Goal: Task Accomplishment & Management: Complete application form

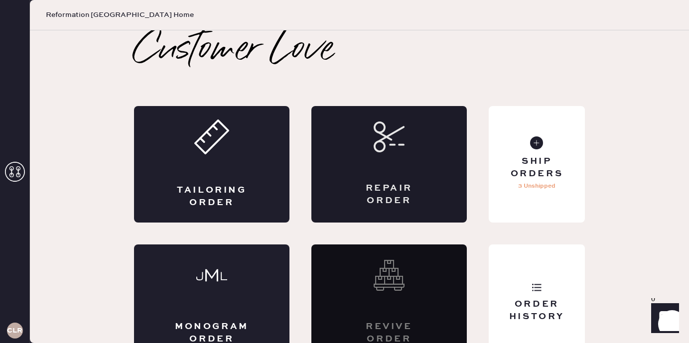
click at [422, 185] on div "Repair Order" at bounding box center [389, 194] width 76 height 25
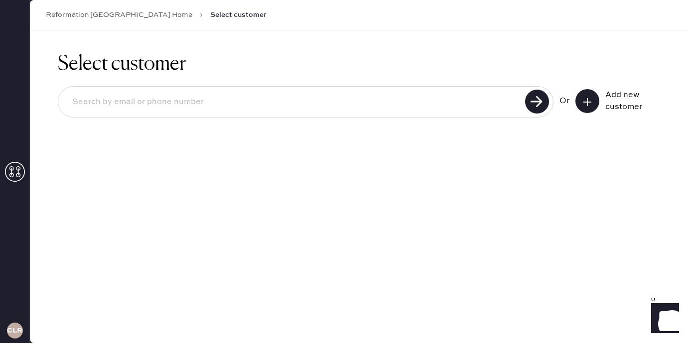
click at [365, 107] on input at bounding box center [293, 102] width 458 height 23
drag, startPoint x: 148, startPoint y: 105, endPoint x: 65, endPoint y: 104, distance: 82.6
click at [65, 104] on input "7035017173" at bounding box center [293, 102] width 458 height 23
type input "7035017173"
click at [533, 103] on use at bounding box center [537, 102] width 24 height 24
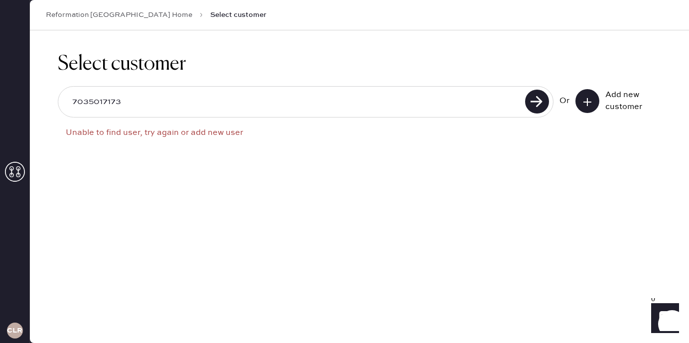
click at [589, 100] on icon at bounding box center [587, 102] width 10 height 10
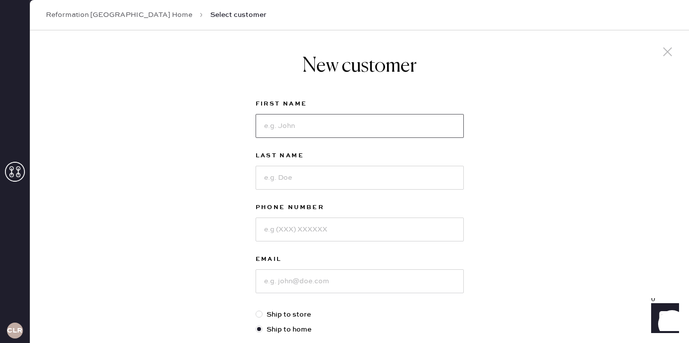
click at [343, 122] on input at bounding box center [359, 126] width 208 height 24
type input "[PERSON_NAME]"
click at [280, 181] on input at bounding box center [359, 178] width 208 height 24
type input "im"
click at [298, 232] on input at bounding box center [359, 230] width 208 height 24
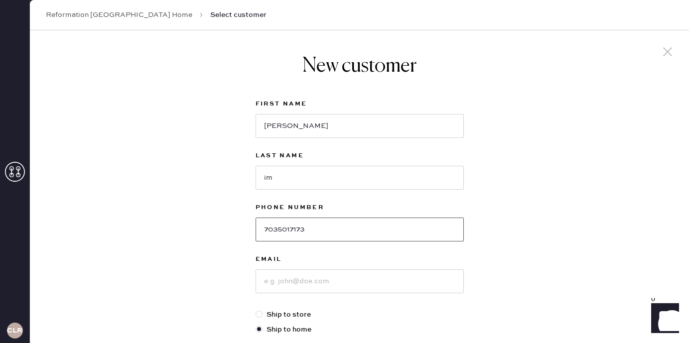
type input "7035017173"
click at [308, 281] on input at bounding box center [359, 281] width 208 height 24
click at [288, 179] on input "im" at bounding box center [359, 178] width 208 height 24
type input "im"
click at [290, 286] on input at bounding box center [359, 281] width 208 height 24
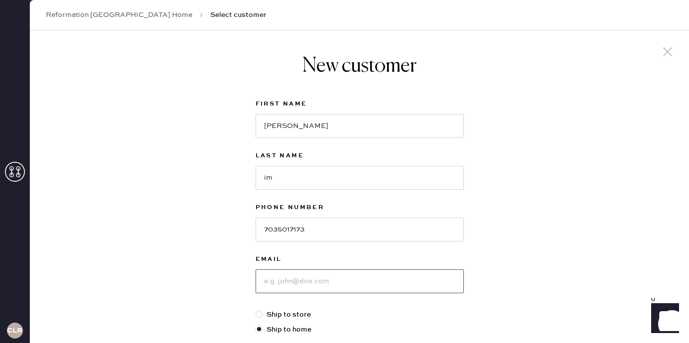
type input "I"
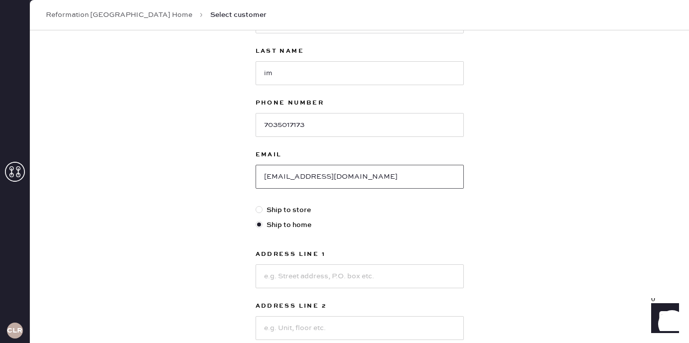
scroll to position [111, 0]
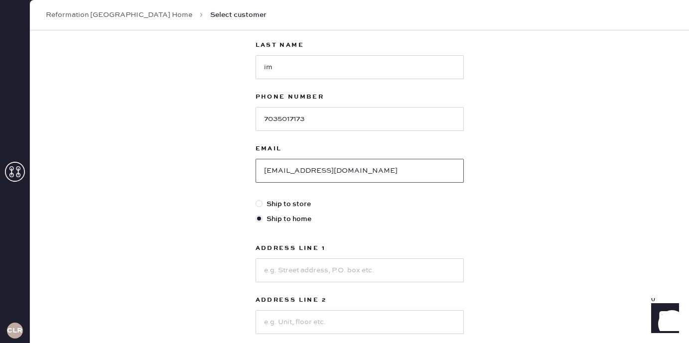
type input "[EMAIL_ADDRESS][DOMAIN_NAME]"
click at [294, 273] on input at bounding box center [359, 270] width 208 height 24
type input "[STREET_ADDRESS][PERSON_NAME]"
click at [288, 323] on input at bounding box center [359, 322] width 208 height 24
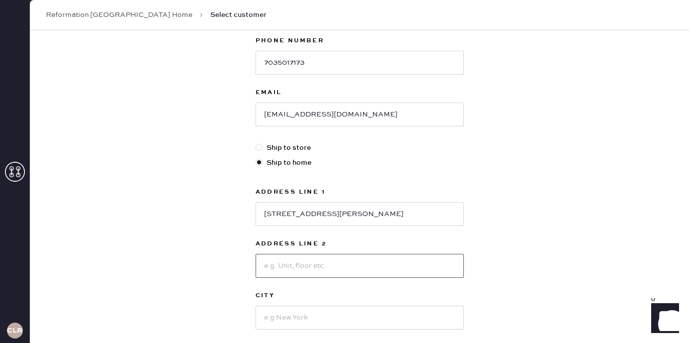
scroll to position [197, 0]
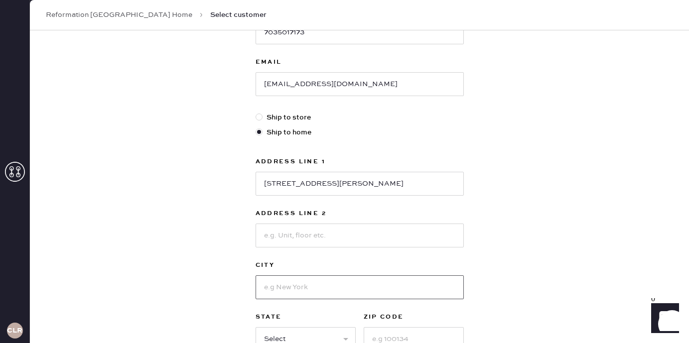
click at [274, 289] on input at bounding box center [359, 287] width 208 height 24
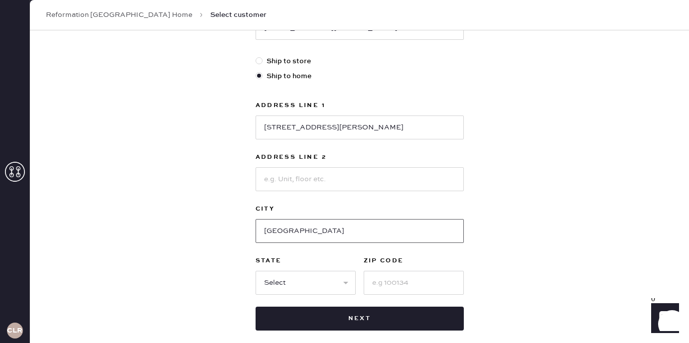
scroll to position [261, 0]
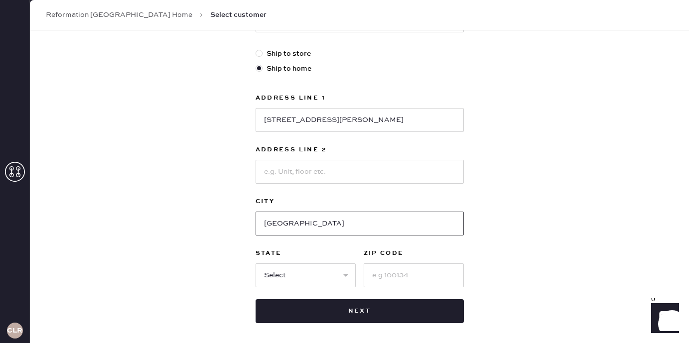
type input "[GEOGRAPHIC_DATA]"
click at [280, 268] on select "Select AK AL AR AZ CA CO CT [GEOGRAPHIC_DATA] DE FL [GEOGRAPHIC_DATA] HI [GEOGR…" at bounding box center [305, 275] width 100 height 24
select select "VA"
click at [397, 270] on input at bounding box center [413, 275] width 100 height 24
type input "22209"
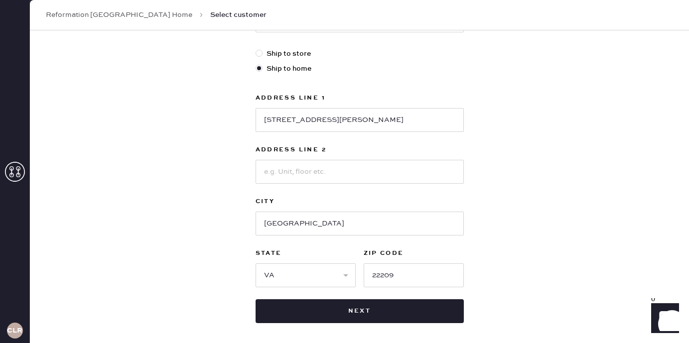
click at [548, 271] on div "New customer First Name [PERSON_NAME] Last Name im Phone Number [PHONE_NUMBER] …" at bounding box center [359, 77] width 659 height 617
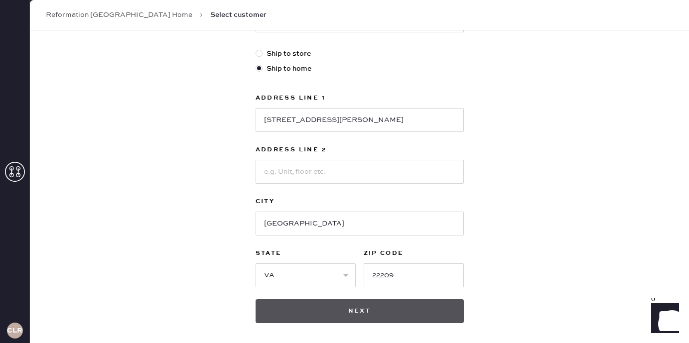
click at [340, 317] on button "Next" at bounding box center [359, 311] width 208 height 24
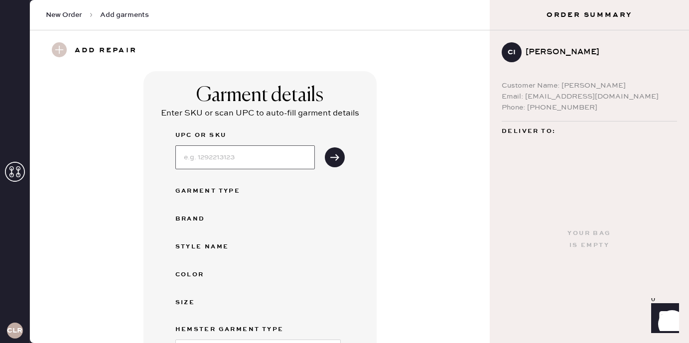
click at [211, 157] on input at bounding box center [244, 157] width 139 height 24
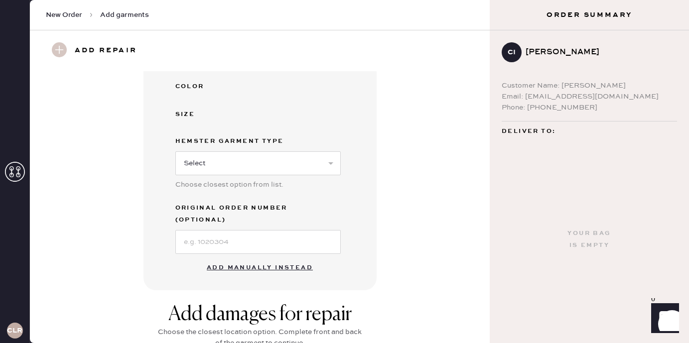
scroll to position [186, 0]
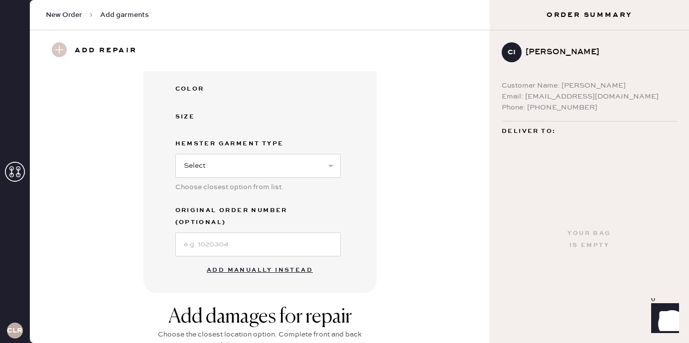
click at [218, 261] on button "Add manually instead" at bounding box center [260, 270] width 118 height 20
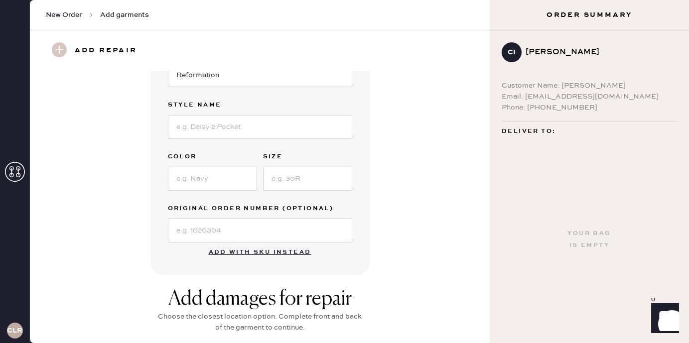
click at [234, 252] on button "Add with SKU instead" at bounding box center [260, 252] width 115 height 20
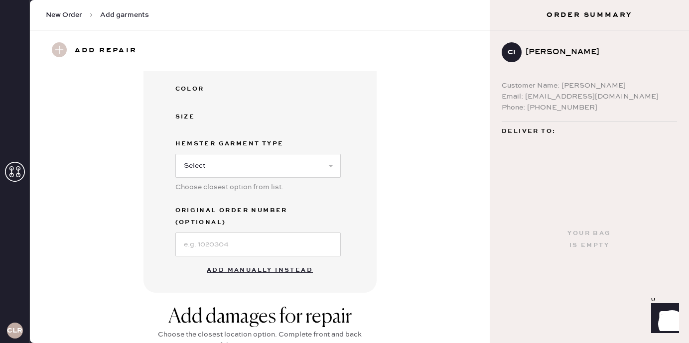
click at [237, 260] on button "Add manually instead" at bounding box center [260, 270] width 118 height 20
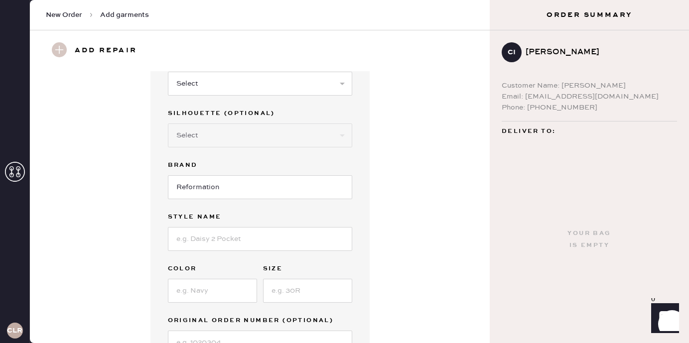
scroll to position [0, 0]
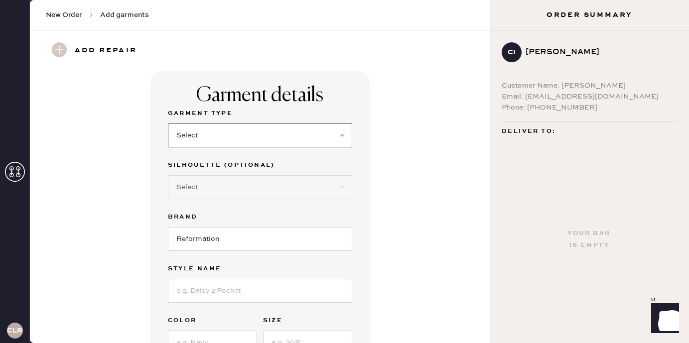
click at [224, 138] on select "Select Basic Skirt Jeans Leggings Pants Shorts Basic Sleeved Dress Basic Sleeve…" at bounding box center [260, 135] width 184 height 24
select select "15"
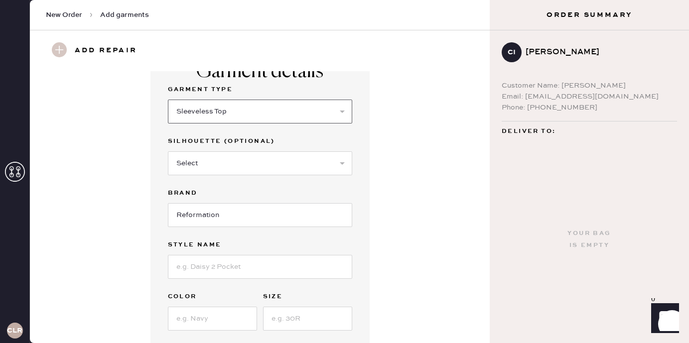
scroll to position [35, 0]
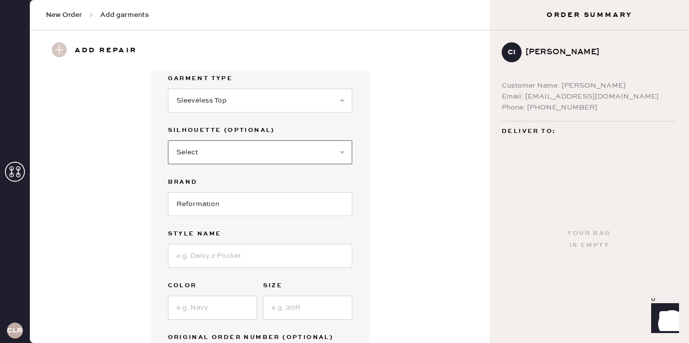
click at [228, 148] on select "Select Crop top Full Length Other" at bounding box center [260, 152] width 184 height 24
select select "70"
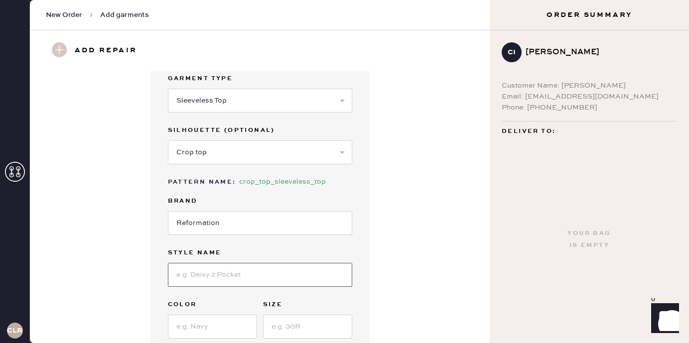
click at [224, 273] on input at bounding box center [260, 275] width 184 height 24
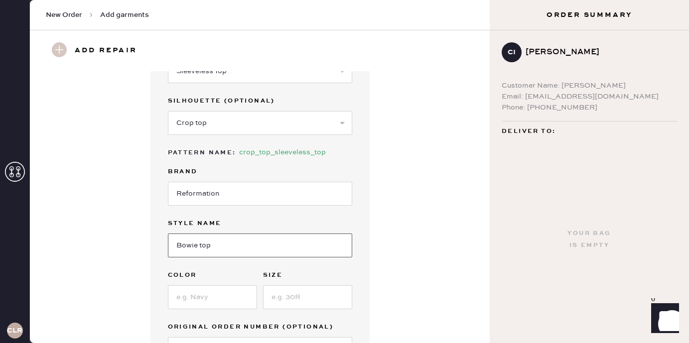
scroll to position [72, 0]
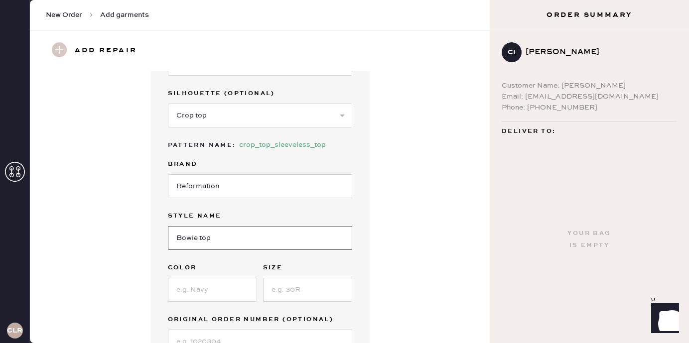
type input "Bowie top"
click at [216, 284] on input at bounding box center [212, 290] width 89 height 24
type input "black"
click at [301, 292] on input at bounding box center [307, 290] width 89 height 24
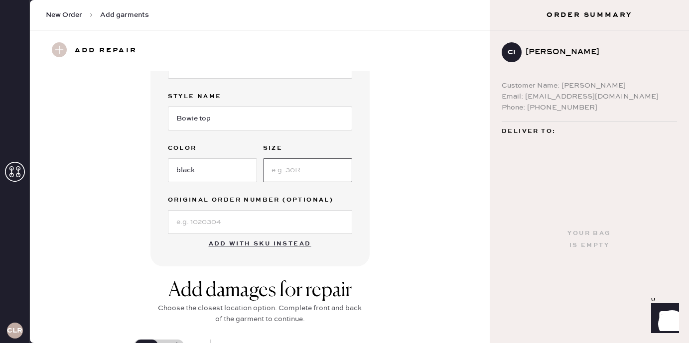
scroll to position [190, 0]
click at [195, 124] on input "Bowie top" at bounding box center [260, 120] width 184 height 24
type input "Bowie knit top"
click at [305, 174] on input at bounding box center [307, 171] width 89 height 24
type input "xs"
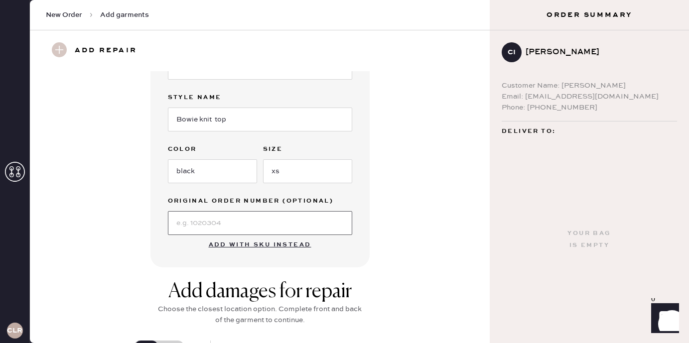
click at [268, 222] on input at bounding box center [260, 223] width 184 height 24
type input "S14070705"
click at [404, 258] on div "Garment details Garment Type Select Basic Skirt Jeans Leggings Pants Shorts Bas…" at bounding box center [260, 74] width 424 height 386
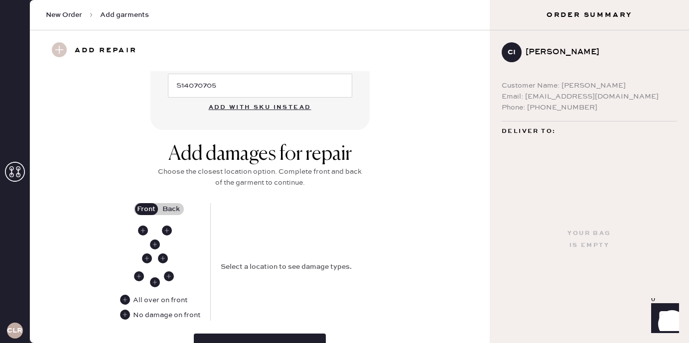
scroll to position [385, 0]
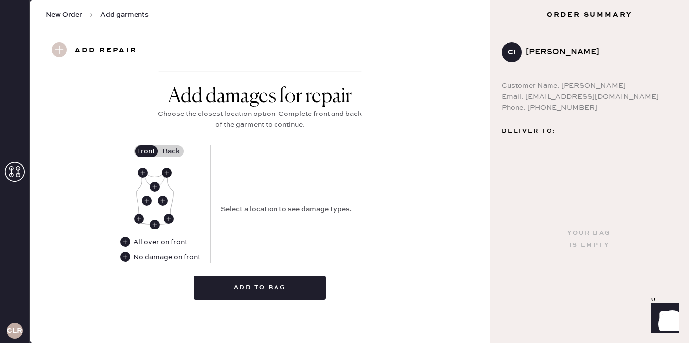
click at [167, 173] on use at bounding box center [167, 173] width 10 height 10
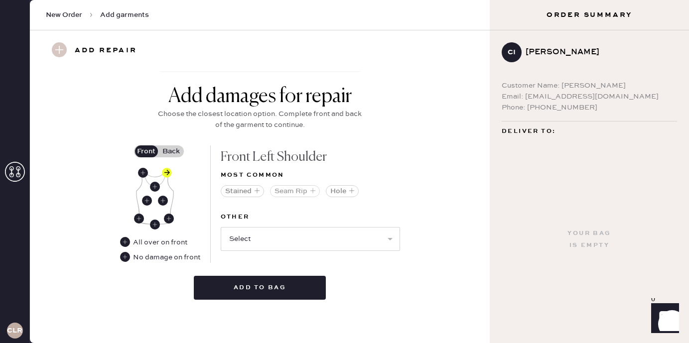
click at [295, 192] on button "Seam Rip" at bounding box center [295, 191] width 50 height 12
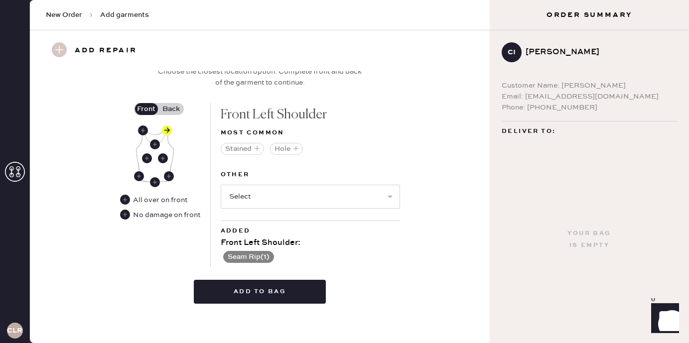
scroll to position [430, 0]
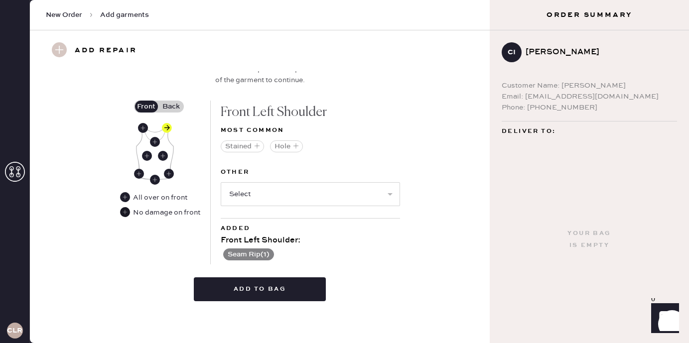
click at [128, 211] on use at bounding box center [125, 212] width 10 height 10
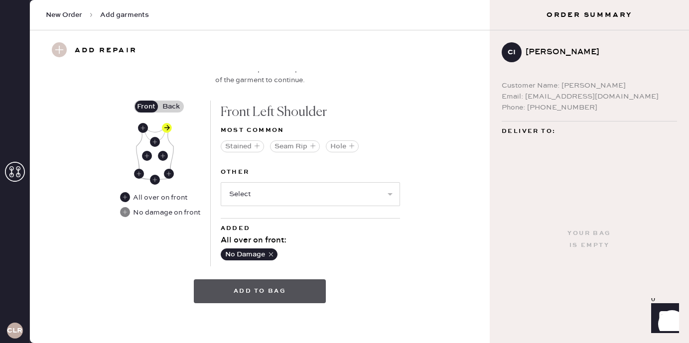
click at [223, 299] on button "Add to bag" at bounding box center [260, 291] width 132 height 24
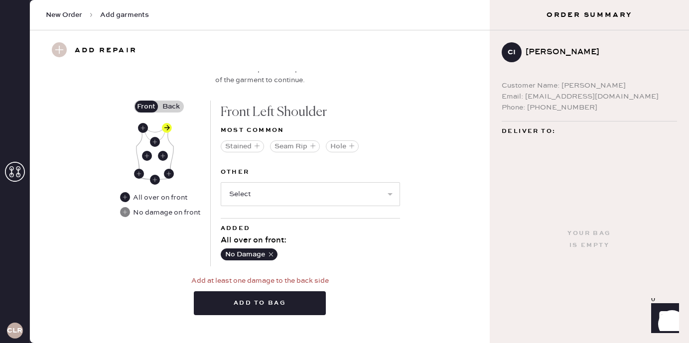
click at [169, 109] on label "Back" at bounding box center [171, 107] width 25 height 12
click at [171, 107] on input "Back" at bounding box center [171, 107] width 0 height 0
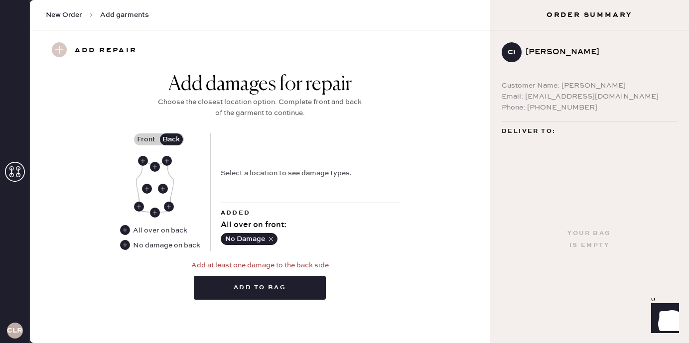
click at [145, 138] on label "Front" at bounding box center [146, 139] width 25 height 12
click at [146, 139] on input "Front" at bounding box center [146, 139] width 0 height 0
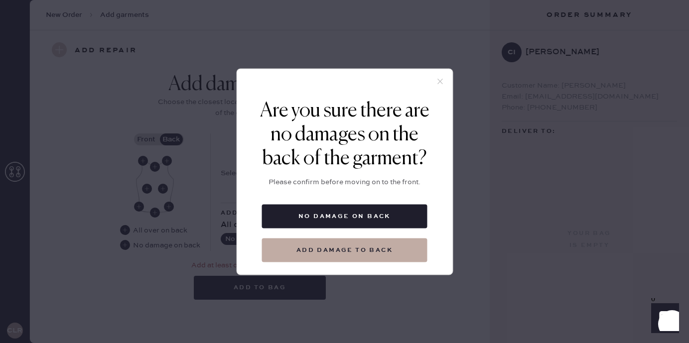
click at [433, 80] on div at bounding box center [344, 84] width 216 height 30
click at [439, 81] on use at bounding box center [439, 81] width 5 height 5
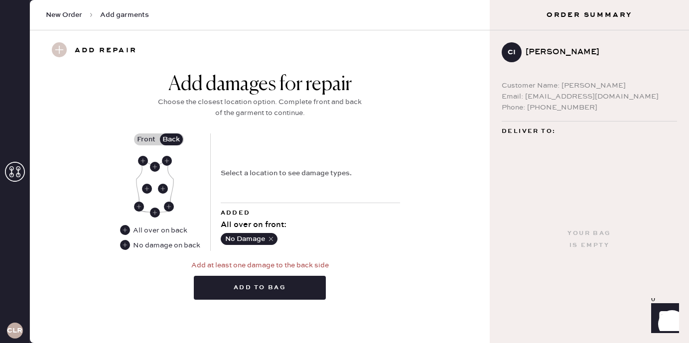
click at [271, 241] on icon "button" at bounding box center [270, 238] width 7 height 7
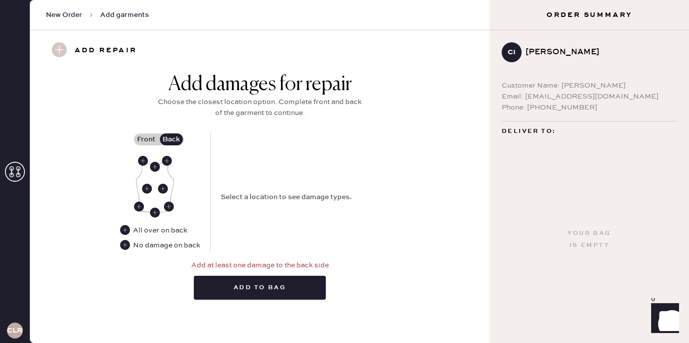
click at [151, 144] on label "Front" at bounding box center [146, 139] width 25 height 12
click at [146, 139] on input "Front" at bounding box center [146, 139] width 0 height 0
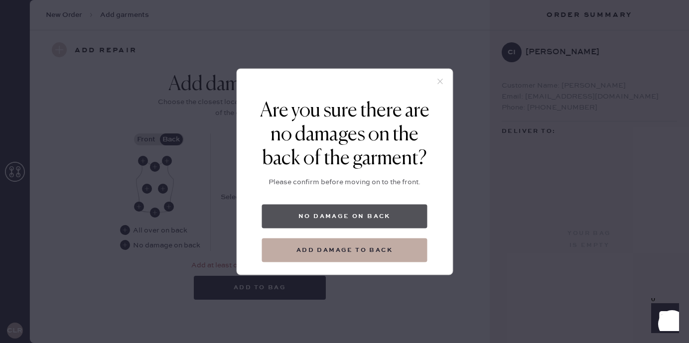
click at [314, 221] on button "No damage on back" at bounding box center [344, 216] width 165 height 24
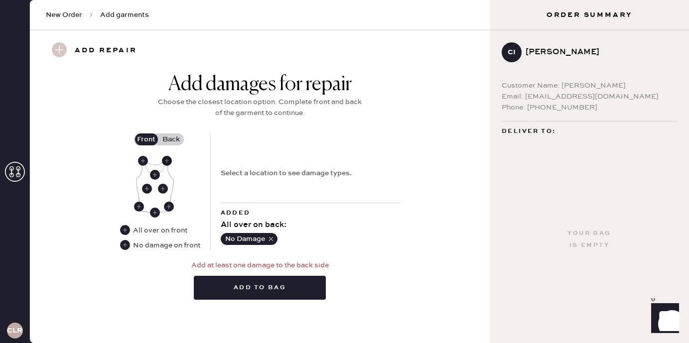
click at [165, 162] on use at bounding box center [167, 161] width 10 height 10
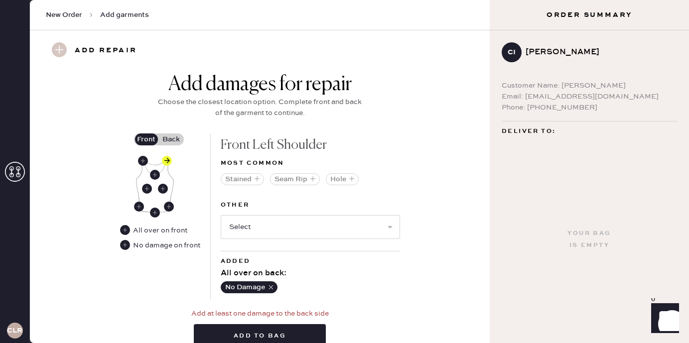
scroll to position [399, 0]
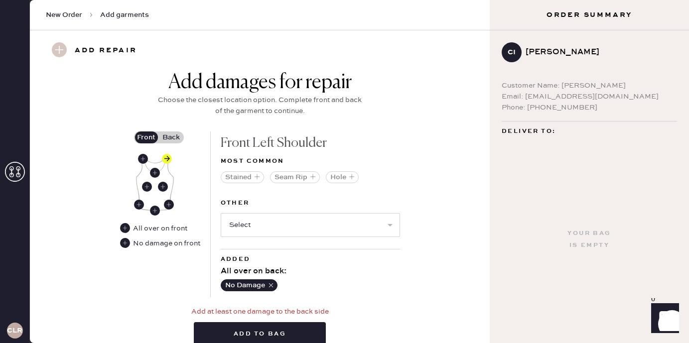
click at [172, 136] on label "Back" at bounding box center [171, 137] width 25 height 12
click at [171, 137] on input "Back" at bounding box center [171, 137] width 0 height 0
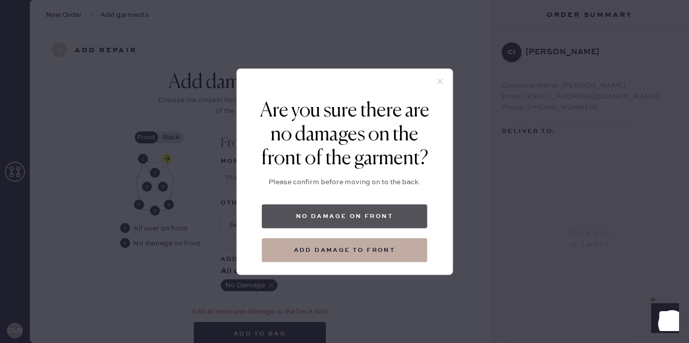
click at [324, 218] on button "No damage on front" at bounding box center [344, 216] width 165 height 24
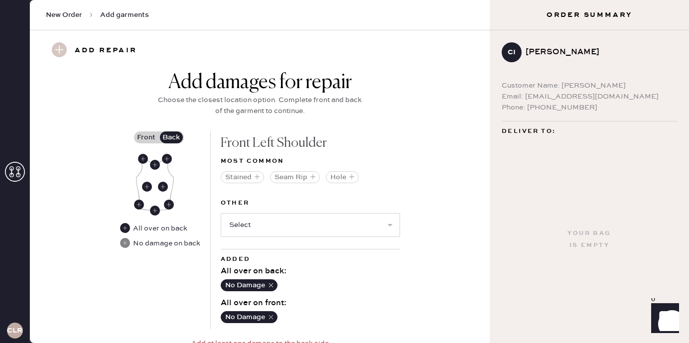
click at [270, 314] on icon "button" at bounding box center [270, 317] width 7 height 7
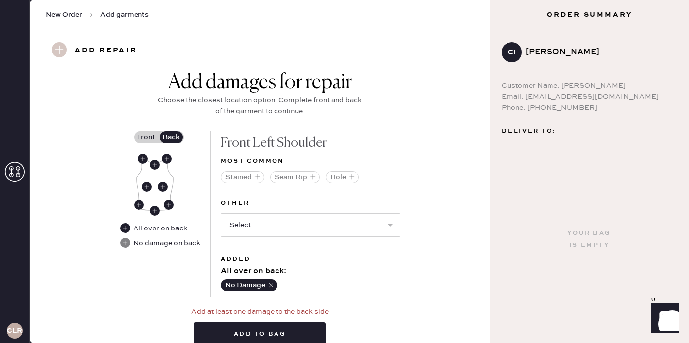
click at [271, 285] on use "button" at bounding box center [270, 285] width 4 height 4
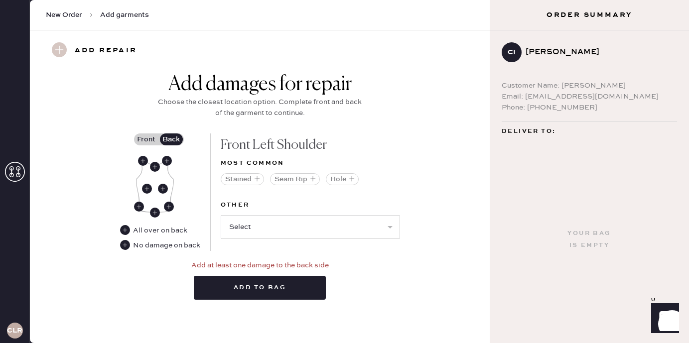
click at [140, 136] on label "Front" at bounding box center [146, 139] width 25 height 12
click at [146, 139] on input "Front" at bounding box center [146, 139] width 0 height 0
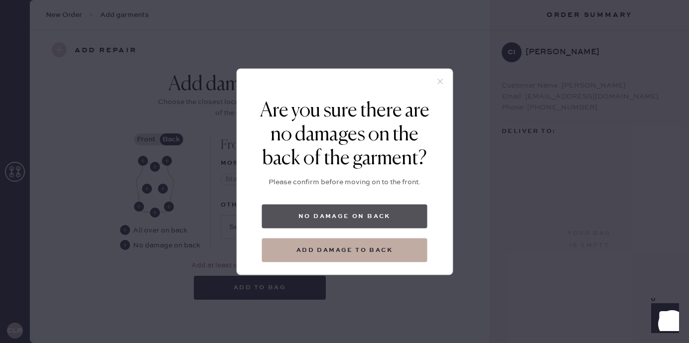
click at [337, 223] on button "No damage on back" at bounding box center [344, 216] width 165 height 24
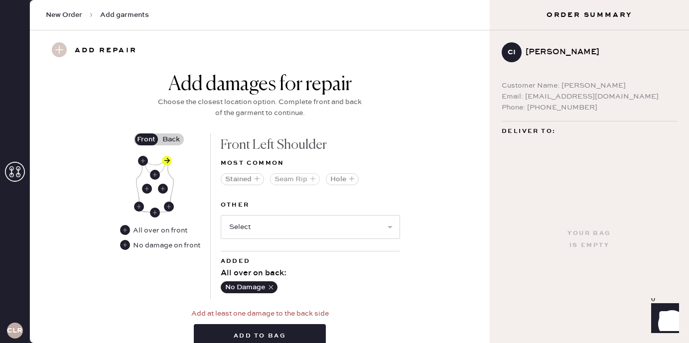
click at [295, 179] on button "Seam Rip" at bounding box center [295, 179] width 50 height 12
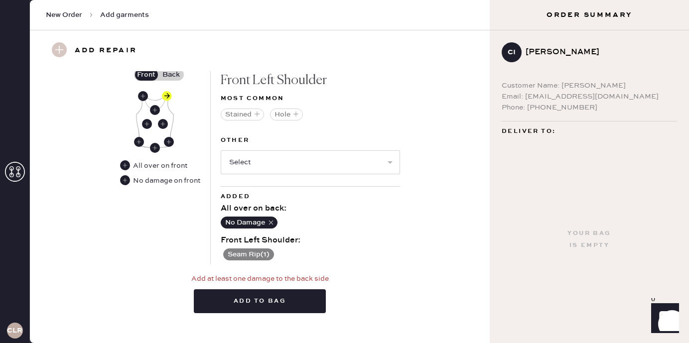
scroll to position [475, 0]
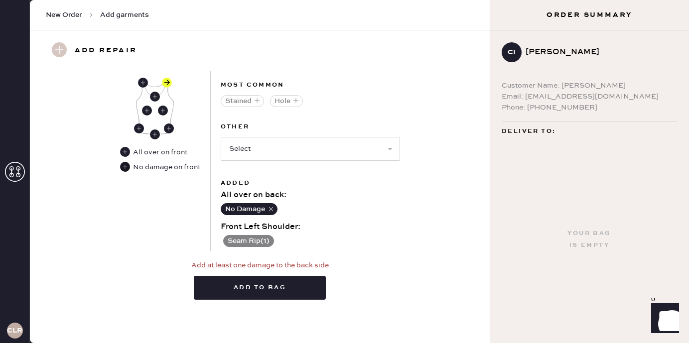
click at [125, 167] on use at bounding box center [125, 167] width 10 height 10
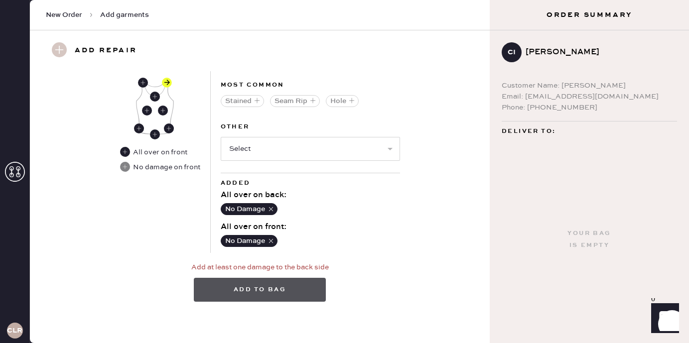
click at [281, 290] on button "Add to bag" at bounding box center [260, 290] width 132 height 24
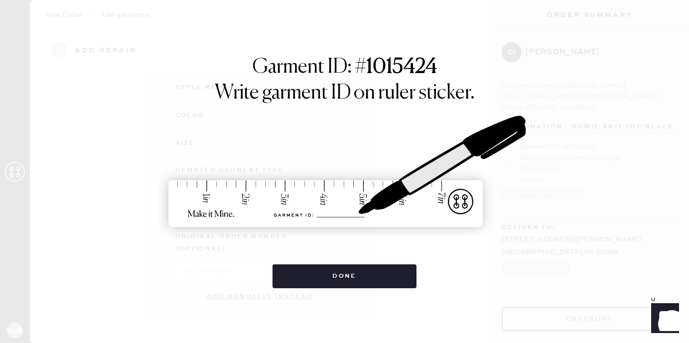
scroll to position [147, 0]
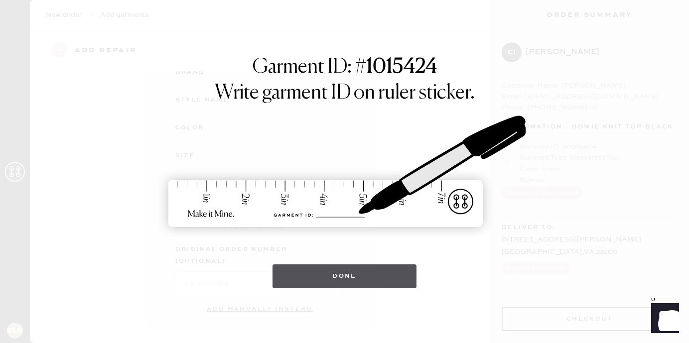
click at [351, 280] on button "Done" at bounding box center [344, 276] width 144 height 24
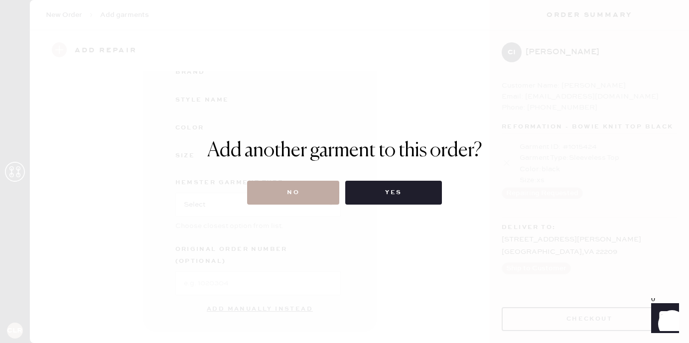
click at [315, 199] on button "No" at bounding box center [293, 193] width 92 height 24
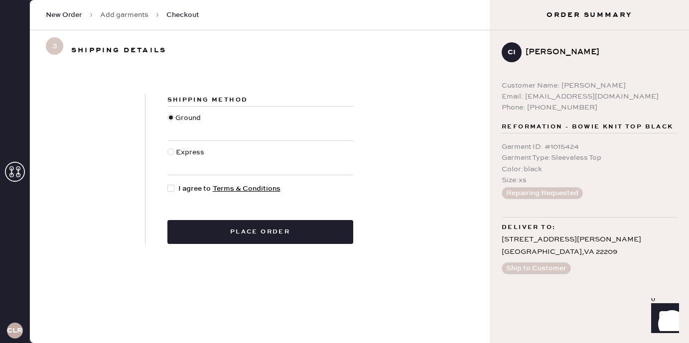
click at [171, 190] on div at bounding box center [170, 188] width 7 height 7
click at [168, 184] on input "I agree to Terms & Conditions" at bounding box center [167, 183] width 0 height 0
checkbox input "true"
click at [207, 245] on div "Shipping Method Ground Express I agree to Terms & Conditions Place order" at bounding box center [260, 169] width 460 height 198
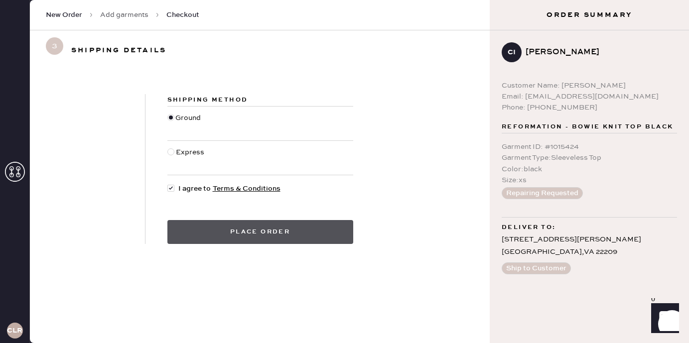
click at [221, 233] on button "Place order" at bounding box center [260, 232] width 186 height 24
